Goal: Transaction & Acquisition: Book appointment/travel/reservation

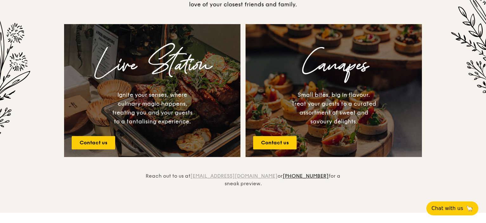
scroll to position [222, 0]
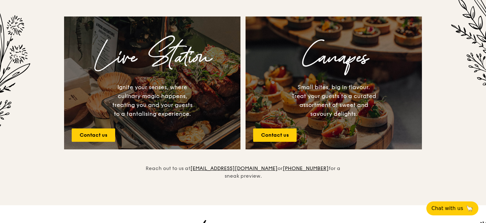
click at [170, 111] on div "Ignite your senses, where culinary magic happens, treating you and your guests …" at bounding box center [152, 101] width 85 height 36
click at [171, 94] on div "Ignite your senses, where culinary magic happens, treating you and your guests …" at bounding box center [152, 101] width 85 height 36
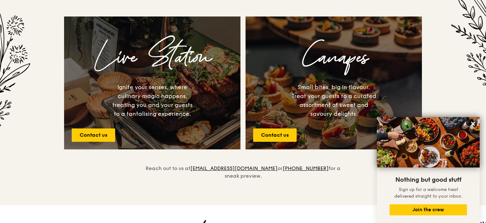
click at [333, 61] on h3 "Canapes" at bounding box center [333, 57] width 166 height 40
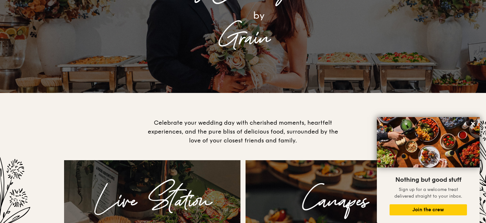
scroll to position [0, 0]
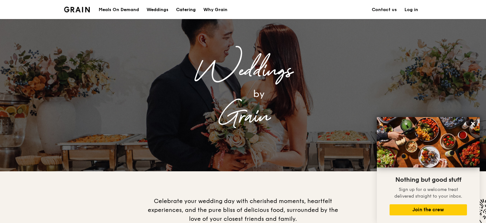
click at [183, 10] on div "Catering" at bounding box center [186, 9] width 20 height 19
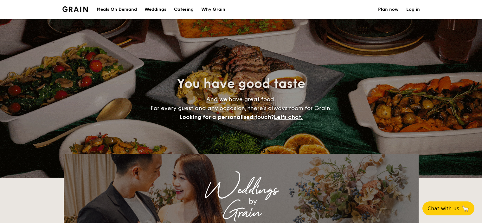
select select
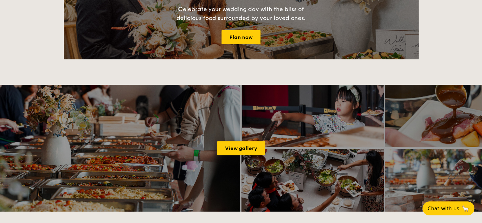
scroll to position [222, 0]
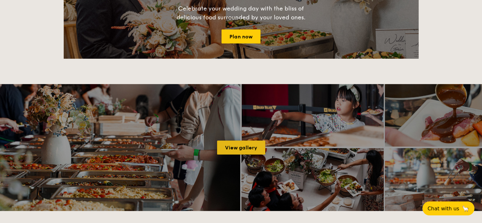
click at [243, 147] on link "View gallery" at bounding box center [241, 147] width 48 height 14
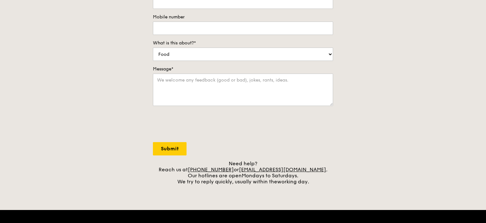
scroll to position [127, 0]
